Goal: Navigation & Orientation: Find specific page/section

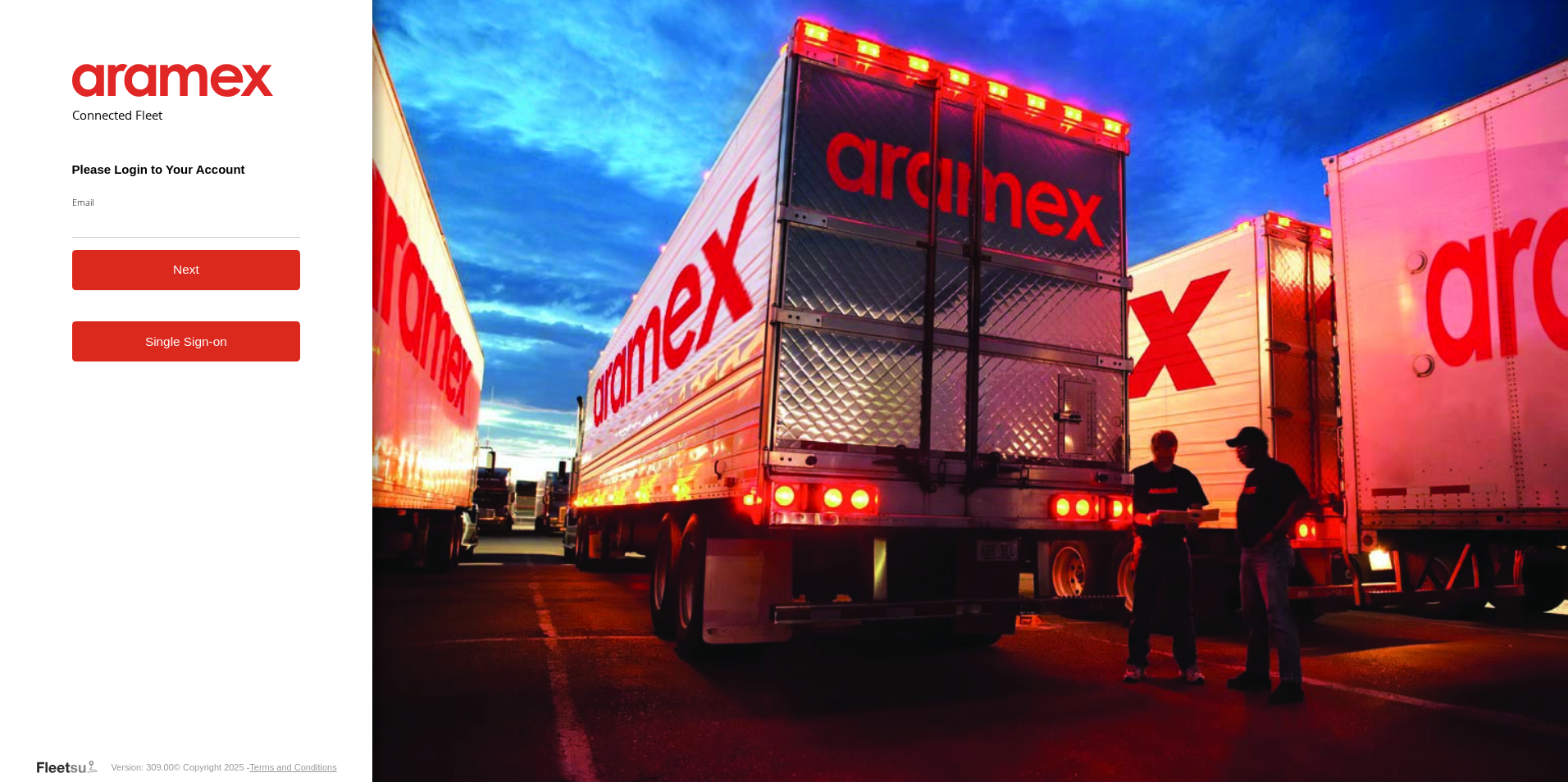
type input "**********"
click at [195, 347] on link "Single Sign-on" at bounding box center [187, 342] width 228 height 40
click at [217, 277] on button "Next" at bounding box center [187, 270] width 228 height 40
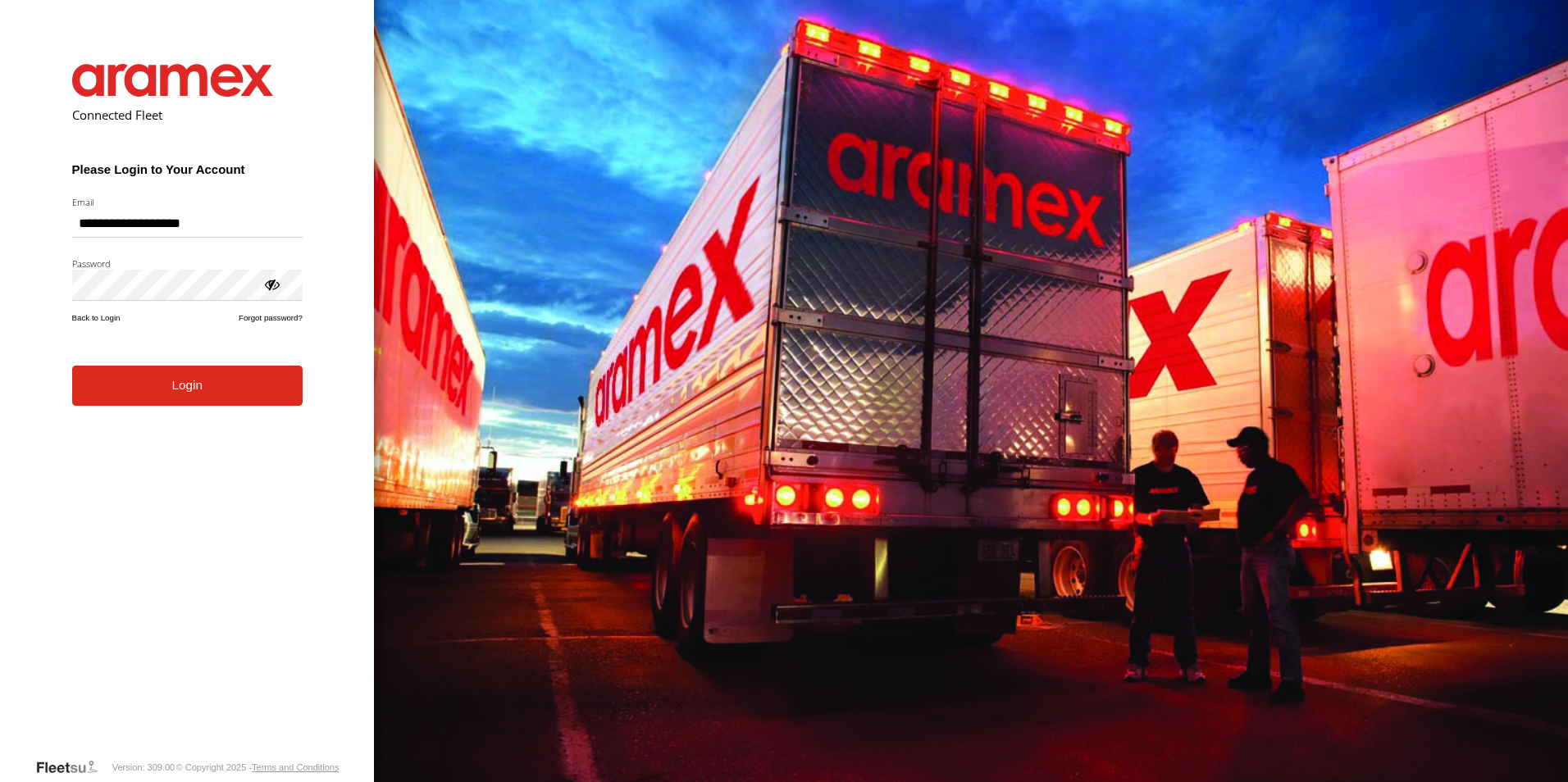
click at [196, 391] on button "Login" at bounding box center [188, 386] width 230 height 40
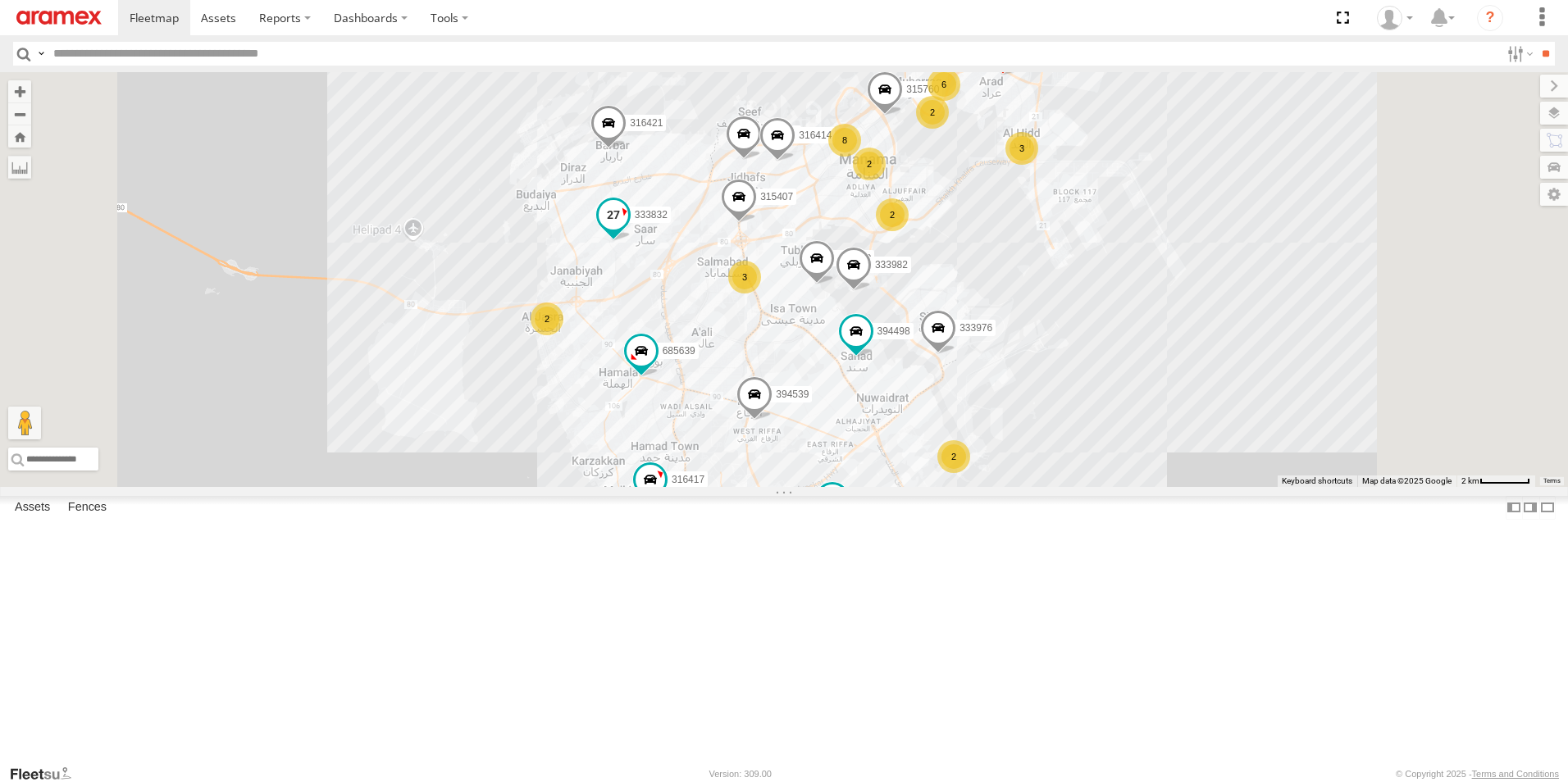
click at [628, 230] on span at bounding box center [614, 216] width 30 height 30
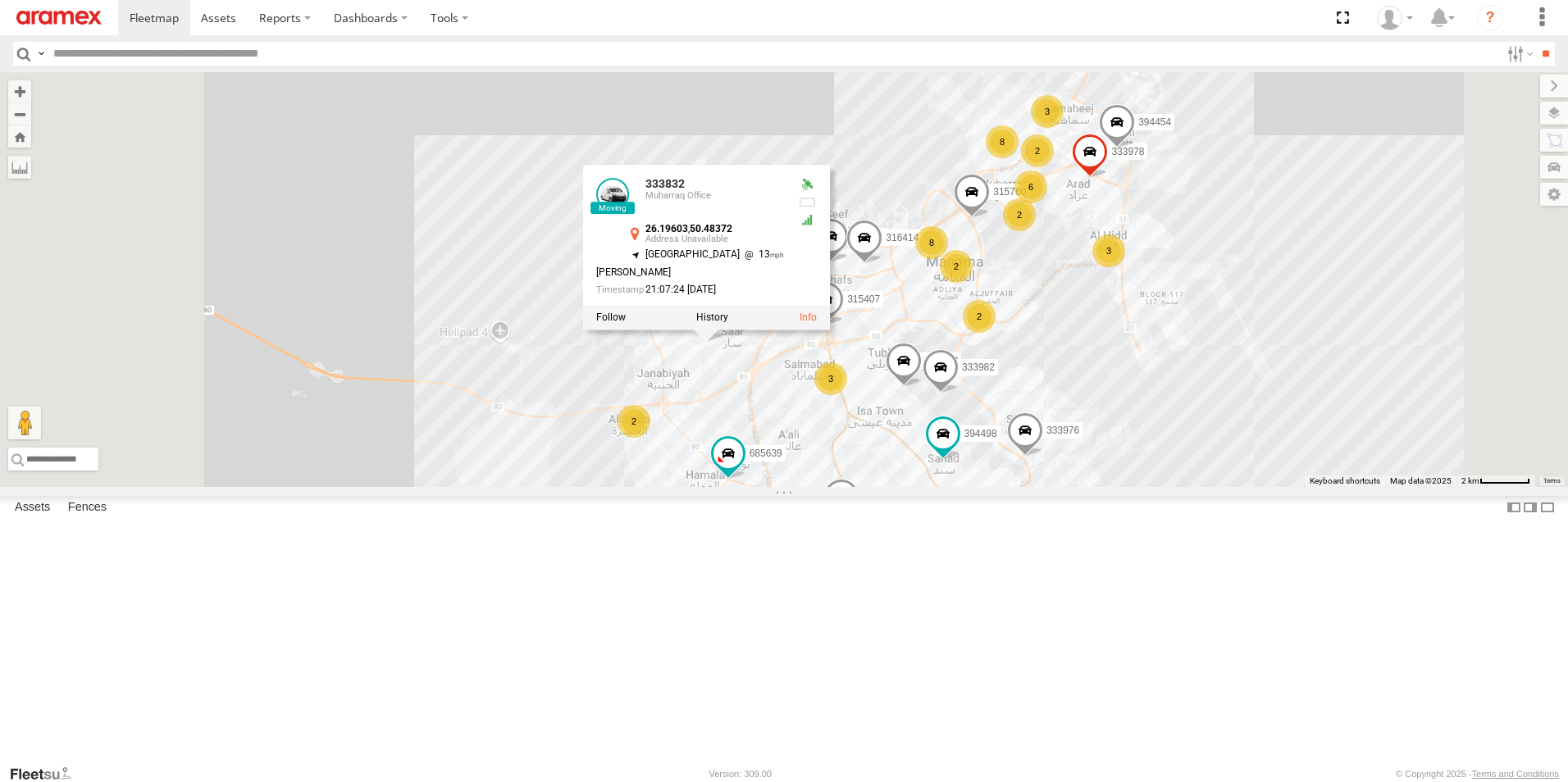
click at [1147, 487] on div "316421 333976 317520 672920 333832 393577 333982 315407 315760 316414 394539 68…" at bounding box center [784, 280] width 1568 height 415
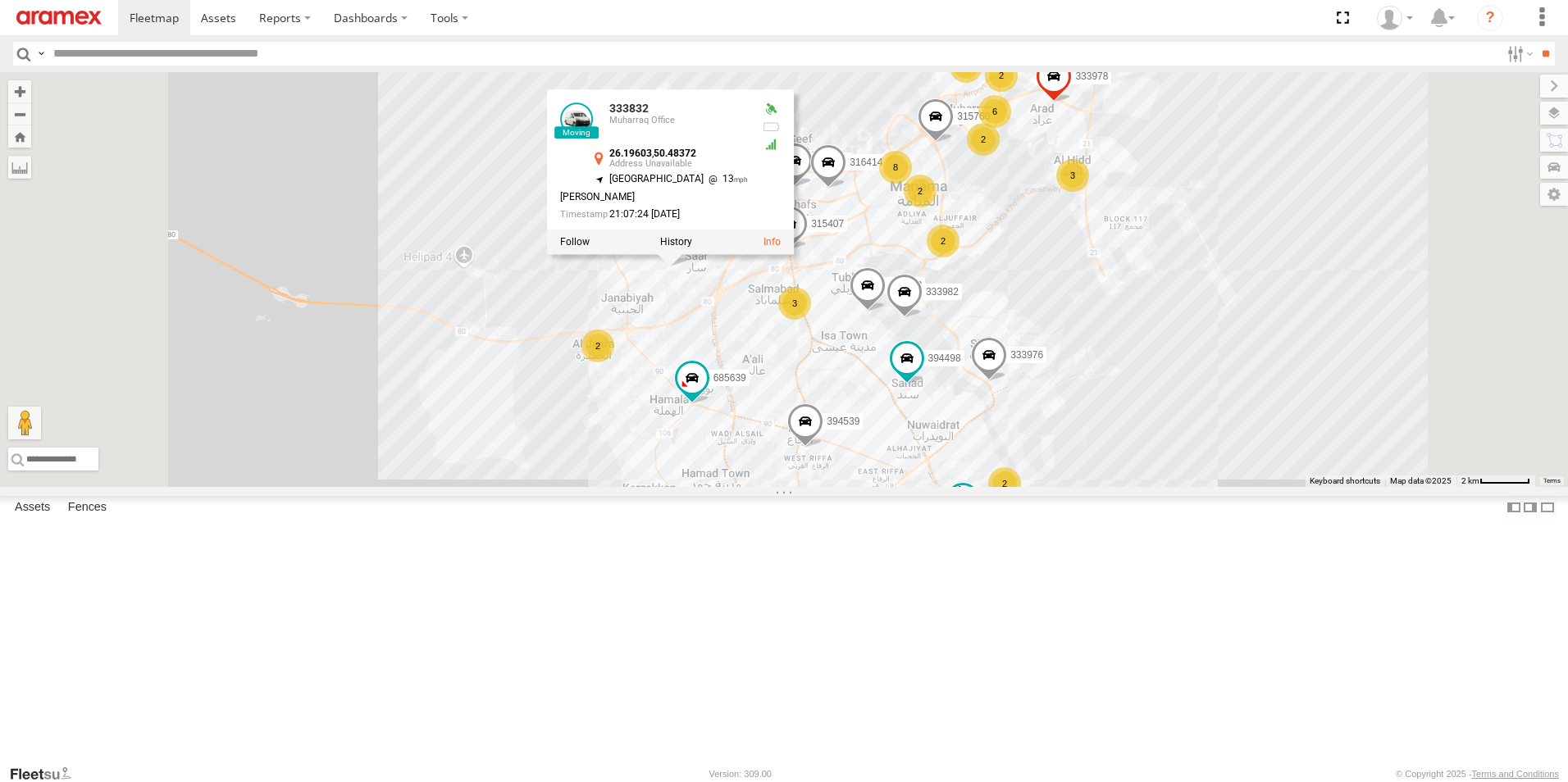
drag, startPoint x: 1168, startPoint y: 628, endPoint x: 1132, endPoint y: 527, distance: 107.2
click at [1131, 487] on div "316421 333976 317520 672920 333832 393577 333982 315407 315760 316414 394539 68…" at bounding box center [784, 280] width 1568 height 415
click at [1135, 487] on div "316421 333976 317520 672920 333832 393577 333982 315407 315760 316414 394539 68…" at bounding box center [784, 280] width 1568 height 415
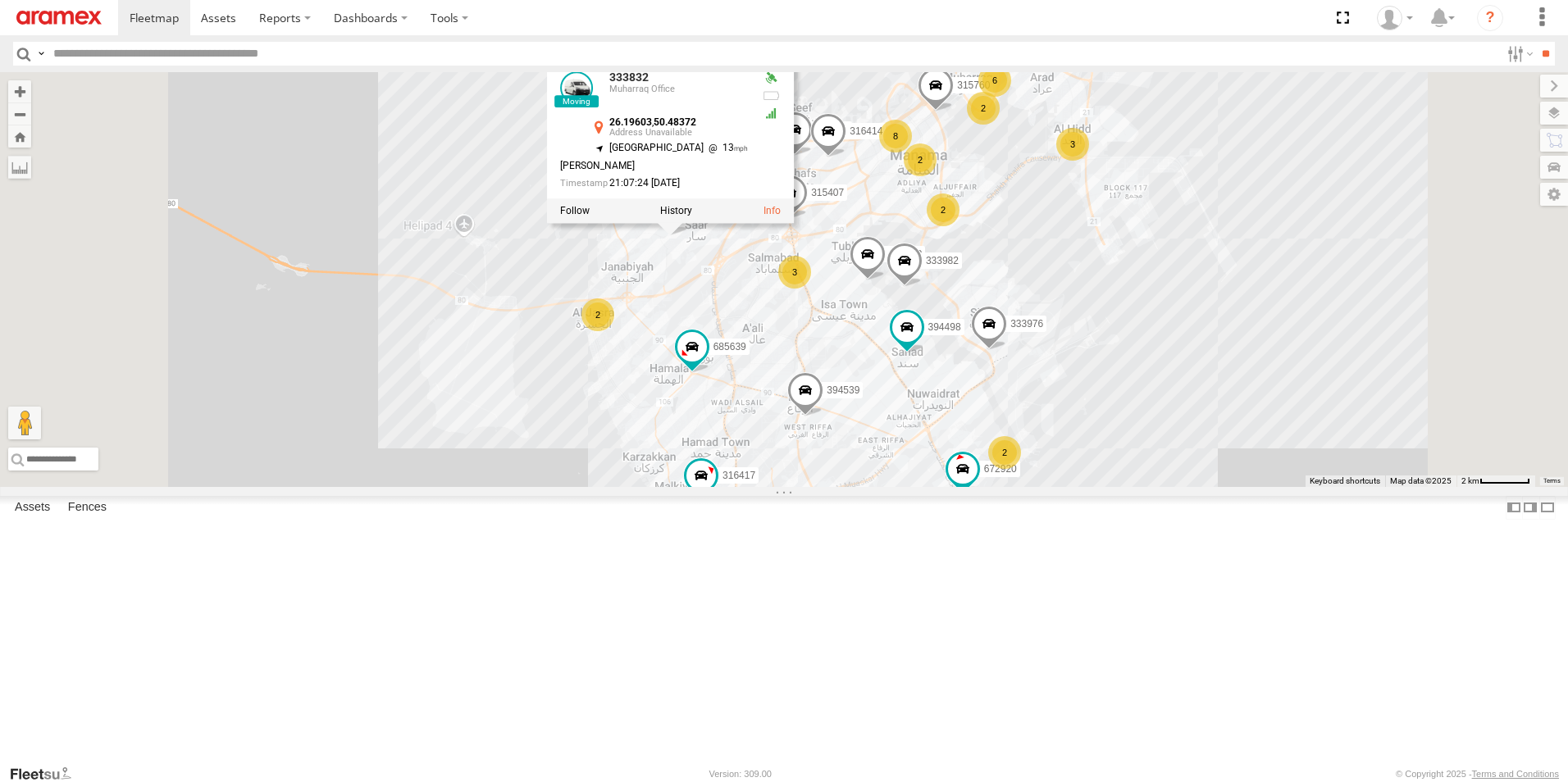
click at [1141, 487] on div "316421 333976 317520 672920 333832 393577 333982 315407 315760 316414 394539 68…" at bounding box center [784, 280] width 1568 height 415
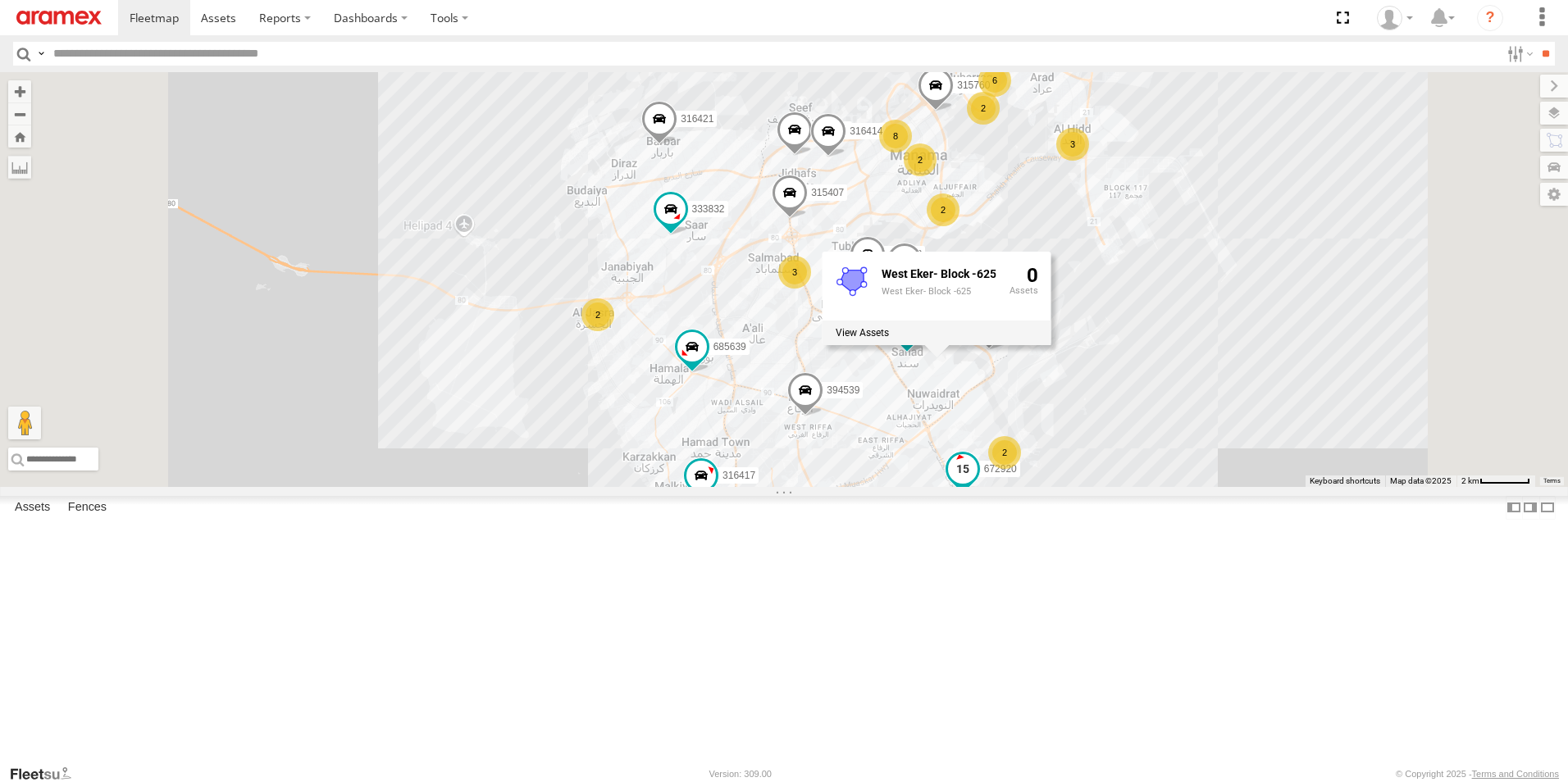
click at [978, 484] on span at bounding box center [963, 468] width 30 height 30
